Goal: Task Accomplishment & Management: Manage account settings

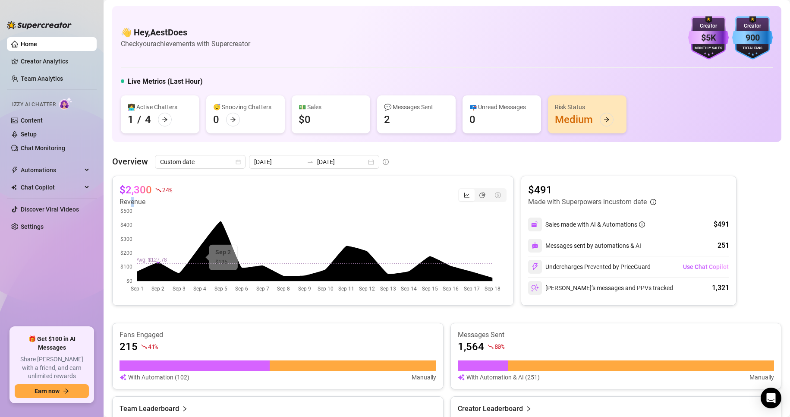
click at [143, 233] on canvas at bounding box center [311, 250] width 382 height 86
click at [127, 200] on article "Revenue" at bounding box center [146, 202] width 53 height 10
click at [62, 87] on ul "Home Creator Analytics Team Analytics Izzy AI Chatter Content Setup Chat Monito…" at bounding box center [52, 179] width 90 height 290
click at [63, 75] on link "Team Analytics" at bounding box center [42, 78] width 42 height 7
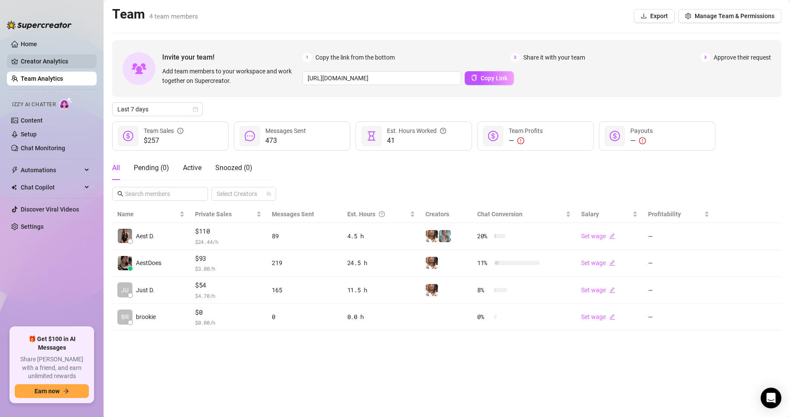
click at [71, 66] on link "Creator Analytics" at bounding box center [55, 61] width 69 height 14
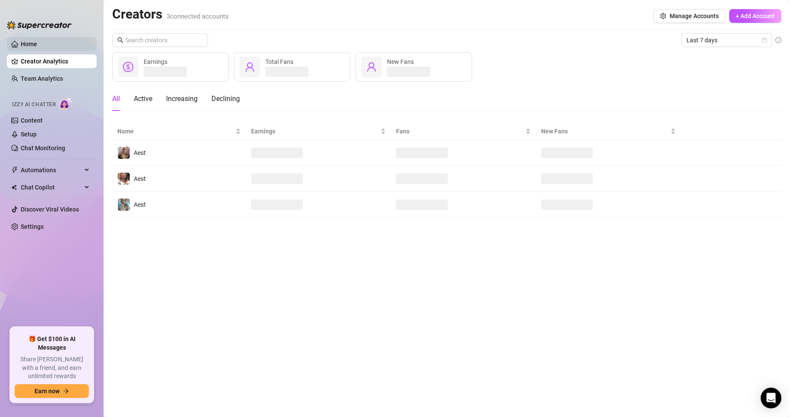
click at [37, 41] on link "Home" at bounding box center [29, 44] width 16 height 7
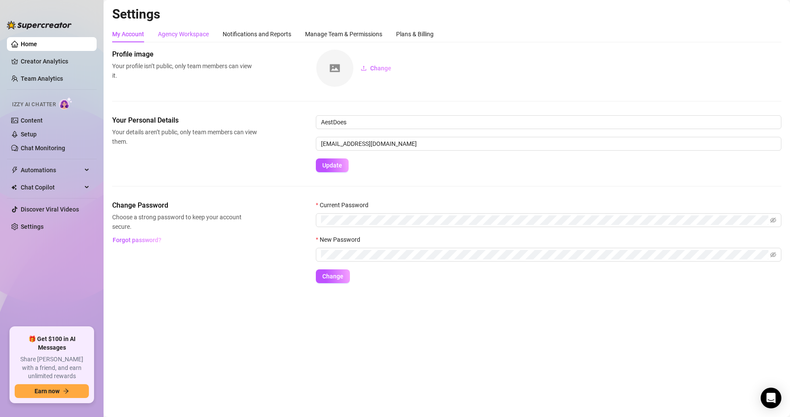
click at [175, 33] on div "Agency Workspace" at bounding box center [183, 33] width 51 height 9
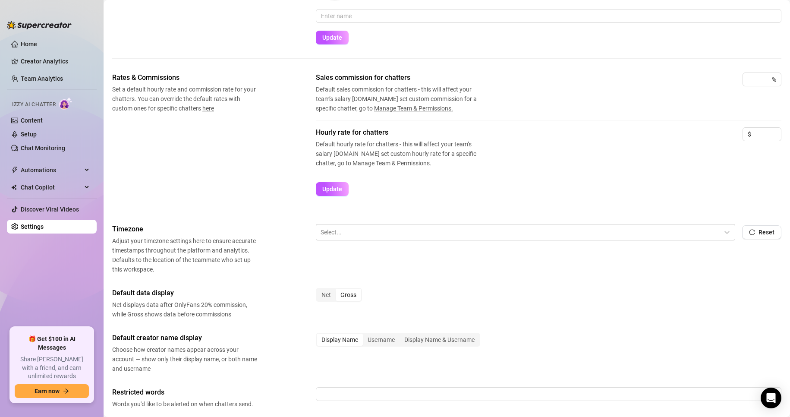
scroll to position [86, 0]
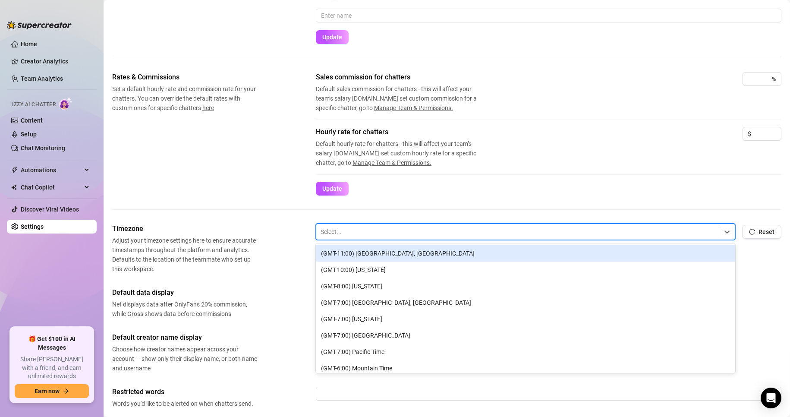
click at [344, 237] on div at bounding box center [518, 231] width 394 height 11
click at [223, 248] on span "Adjust your timezone settings here to ensure accurate timestamps throughout the…" at bounding box center [184, 255] width 145 height 38
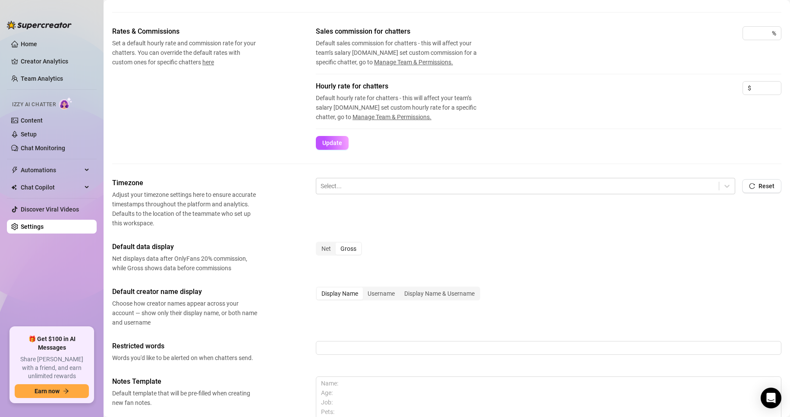
scroll to position [232, 0]
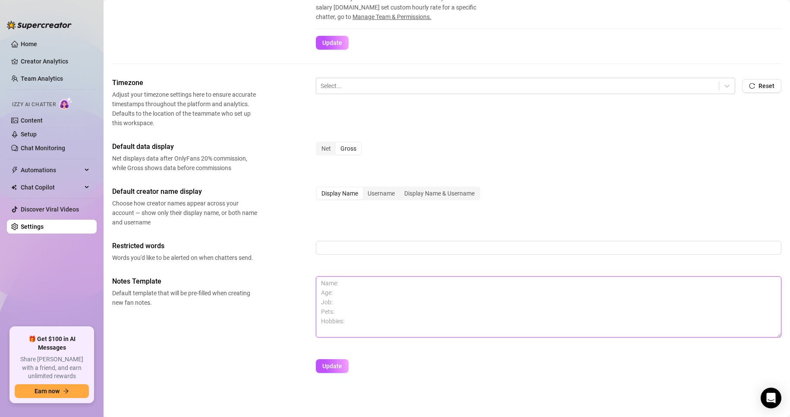
click at [375, 296] on textarea at bounding box center [549, 306] width 466 height 61
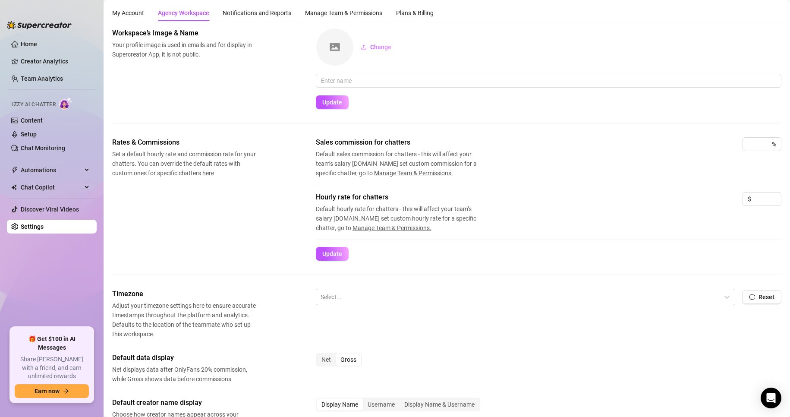
scroll to position [16, 0]
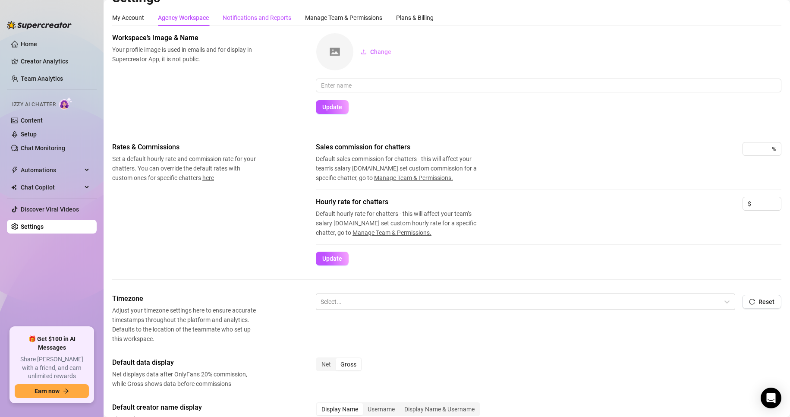
click at [262, 19] on div "Notifications and Reports" at bounding box center [257, 17] width 69 height 9
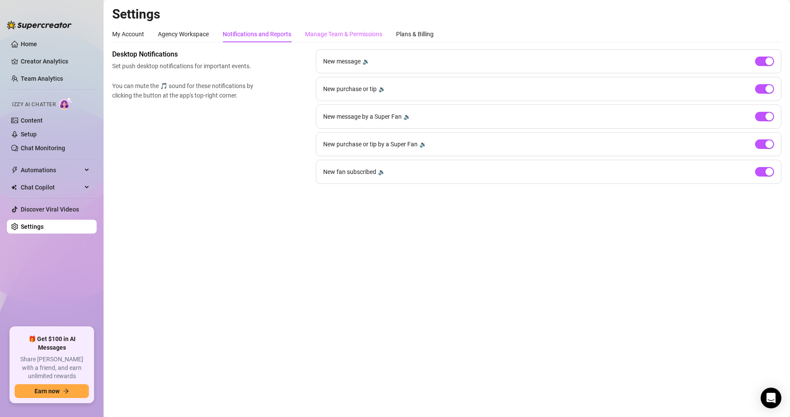
click at [330, 39] on div "Manage Team & Permissions" at bounding box center [343, 34] width 77 height 16
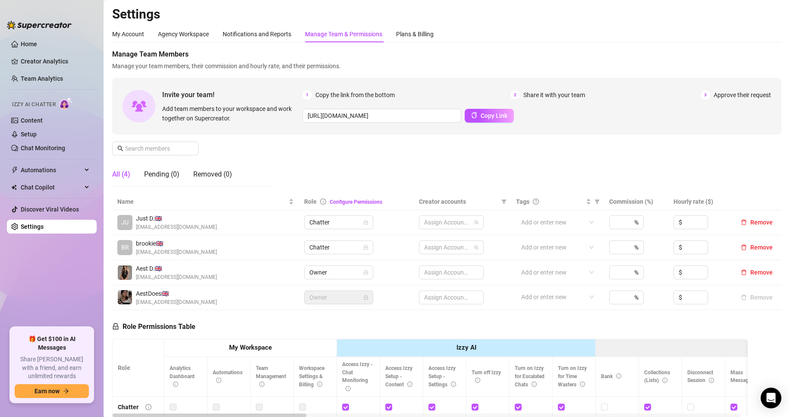
click at [372, 39] on div "Manage Team & Permissions" at bounding box center [343, 34] width 77 height 16
click at [334, 177] on div "Manage Team Members Manage your team members, their commission and hourly rate,…" at bounding box center [446, 121] width 669 height 144
click at [429, 29] on div "Plans & Billing" at bounding box center [415, 33] width 38 height 9
